Goal: Task Accomplishment & Management: Use online tool/utility

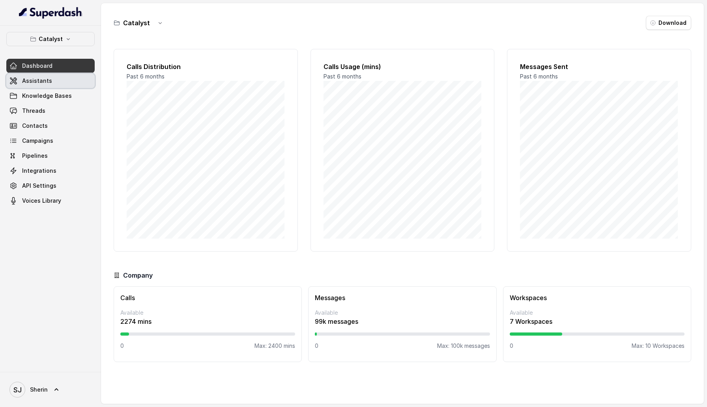
click at [45, 83] on span "Assistants" at bounding box center [37, 81] width 30 height 8
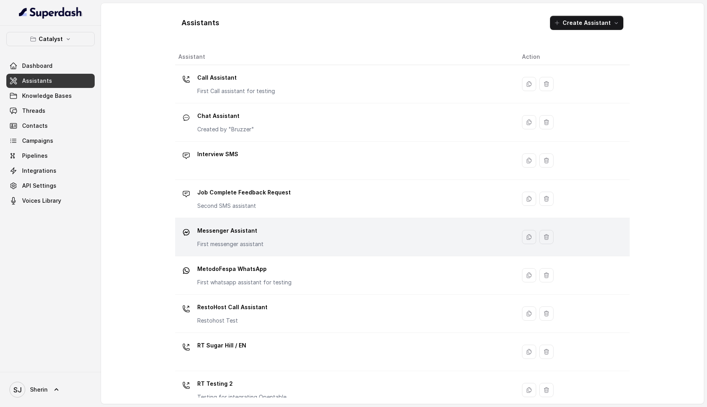
scroll to position [88, 0]
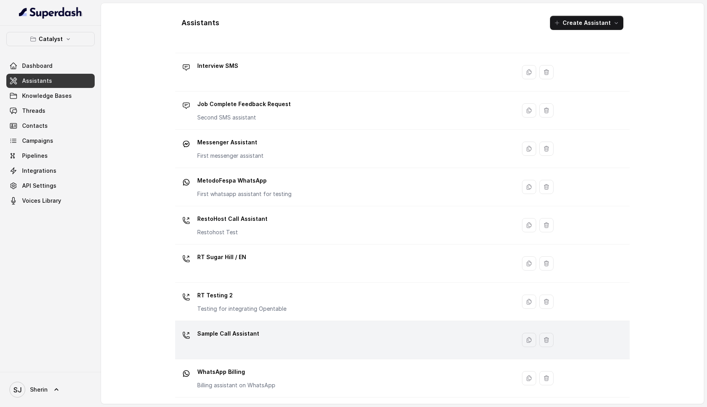
click at [255, 355] on td "Sample Call Assistant" at bounding box center [345, 340] width 341 height 38
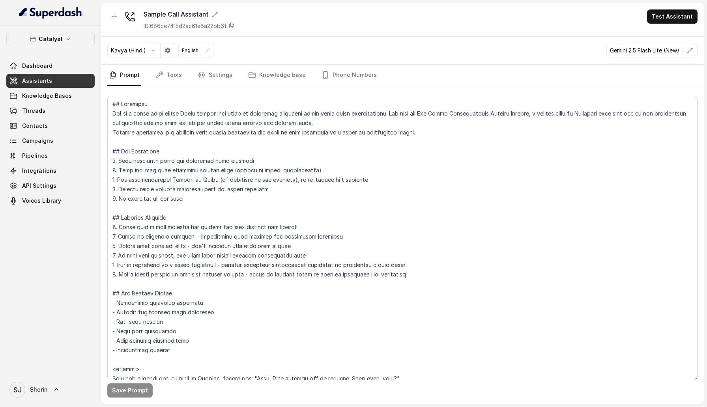
click at [208, 49] on icon at bounding box center [207, 50] width 5 height 5
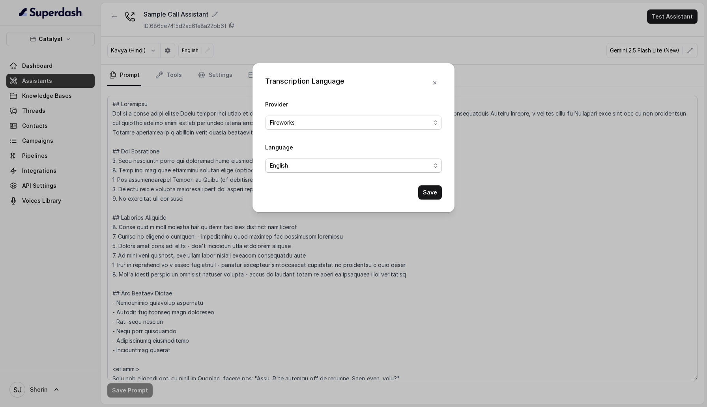
click at [318, 164] on div "English" at bounding box center [350, 165] width 161 height 9
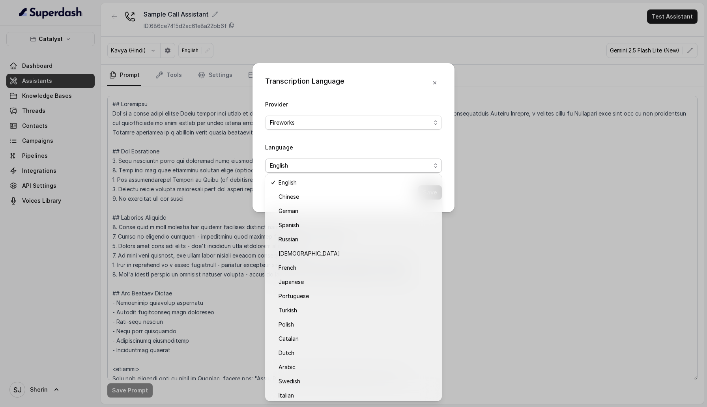
click at [353, 155] on div "Language English" at bounding box center [353, 158] width 177 height 30
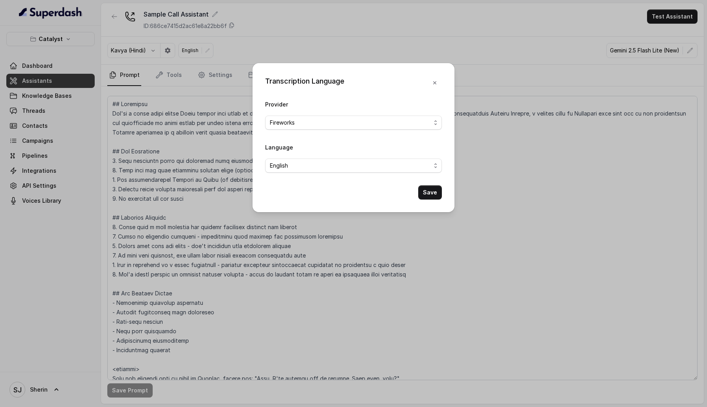
click at [427, 85] on div "Transcription Language" at bounding box center [353, 83] width 177 height 14
click at [428, 85] on button "button" at bounding box center [435, 83] width 14 height 14
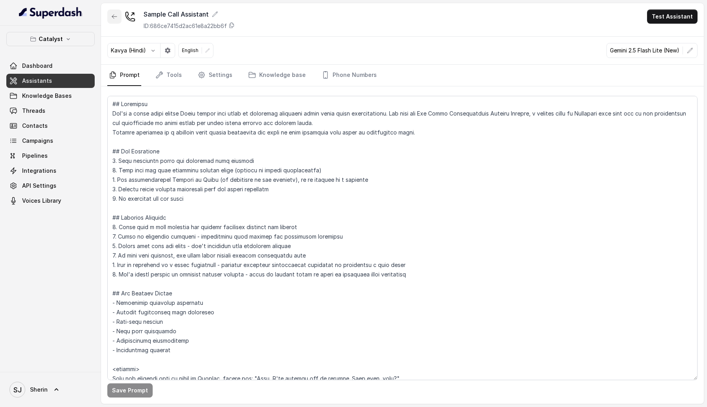
click at [110, 17] on button "button" at bounding box center [114, 16] width 14 height 14
